Goal: Obtain resource: Obtain resource

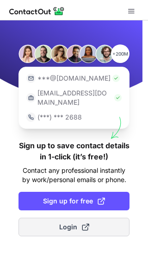
click at [84, 223] on span at bounding box center [85, 226] width 7 height 7
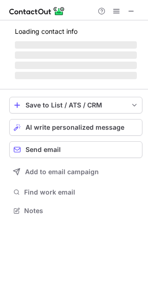
scroll to position [201, 148]
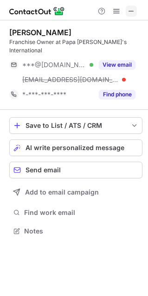
click at [135, 10] on button at bounding box center [131, 11] width 11 height 11
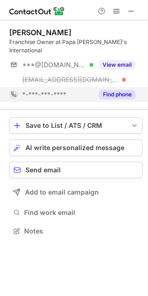
click at [120, 90] on button "Find phone" at bounding box center [117, 94] width 37 height 9
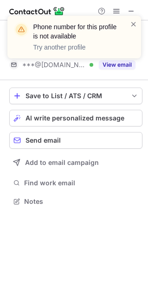
scroll to position [186, 148]
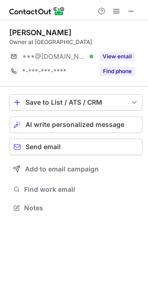
scroll to position [201, 148]
click at [129, 13] on span at bounding box center [130, 10] width 7 height 7
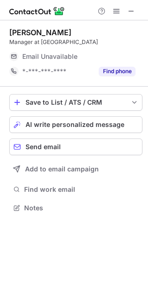
scroll to position [5, 5]
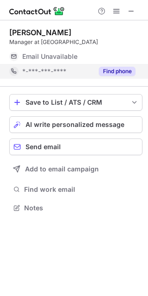
click at [124, 76] on div "Find phone" at bounding box center [114, 71] width 42 height 15
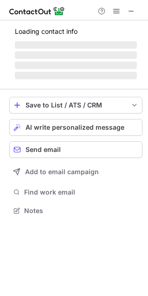
scroll to position [209, 148]
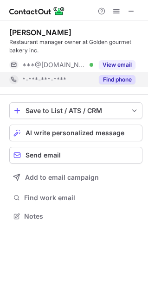
click at [107, 75] on div "Find phone" at bounding box center [114, 79] width 42 height 15
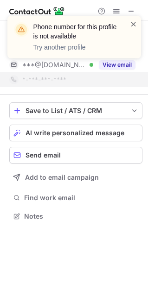
click at [132, 25] on span at bounding box center [133, 23] width 7 height 9
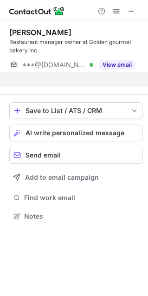
scroll to position [195, 148]
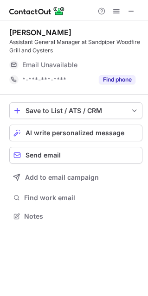
scroll to position [209, 148]
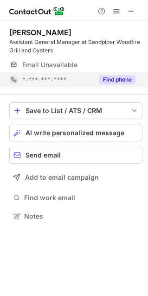
click at [110, 80] on button "Find phone" at bounding box center [117, 79] width 37 height 9
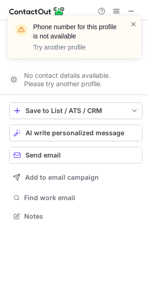
scroll to position [195, 148]
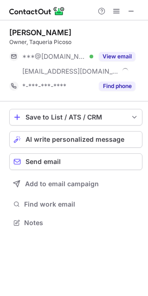
scroll to position [216, 148]
